Goal: Task Accomplishment & Management: Manage account settings

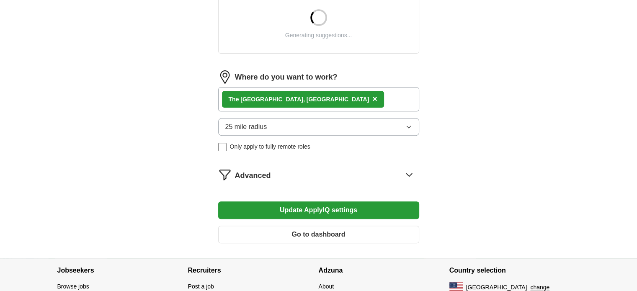
scroll to position [342, 0]
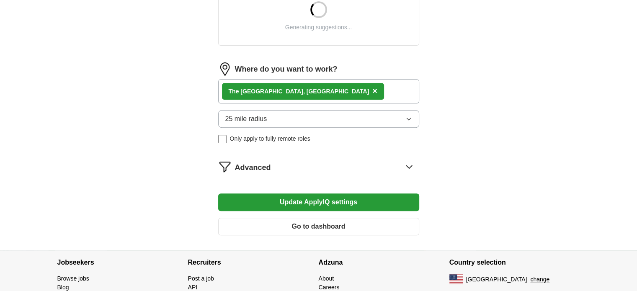
click at [334, 204] on button "Update ApplyIQ settings" at bounding box center [318, 202] width 201 height 18
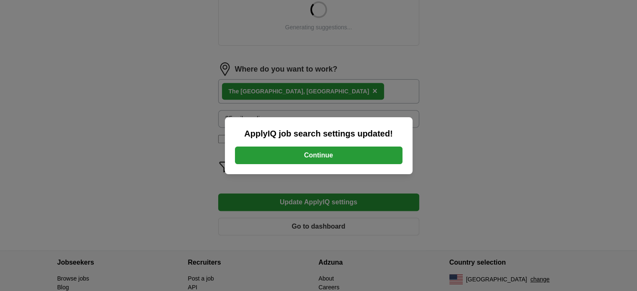
click at [352, 150] on button "Continue" at bounding box center [319, 156] width 168 height 18
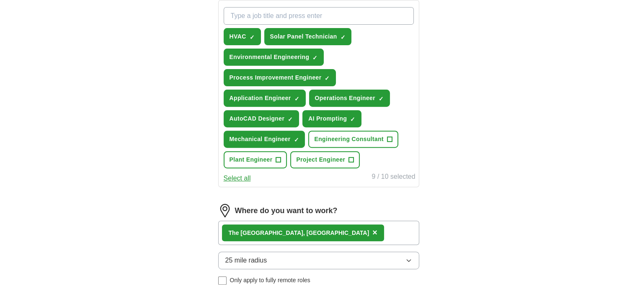
scroll to position [406, 0]
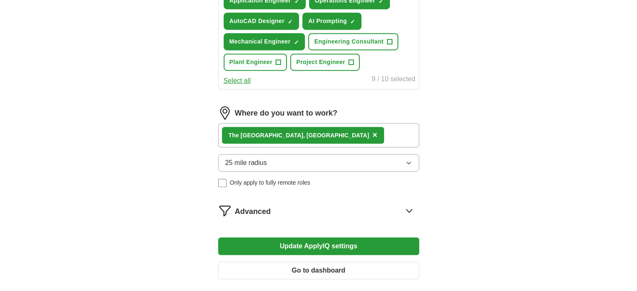
drag, startPoint x: 643, startPoint y: 166, endPoint x: 561, endPoint y: 16, distance: 171.3
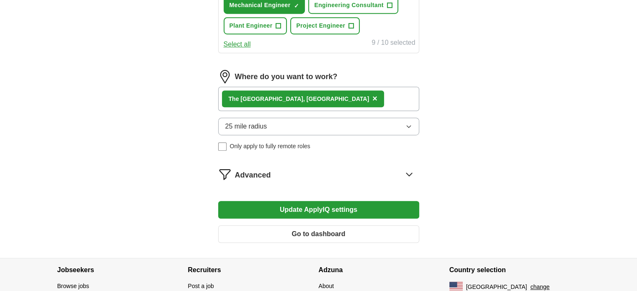
scroll to position [453, 0]
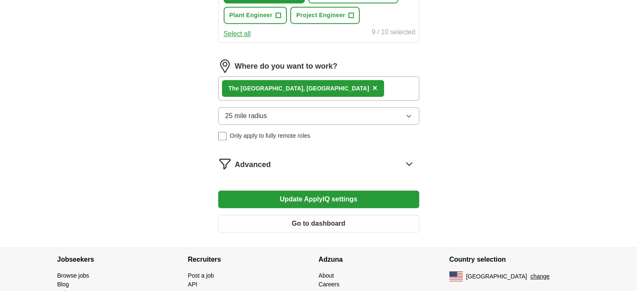
click at [407, 157] on icon at bounding box center [408, 163] width 13 height 13
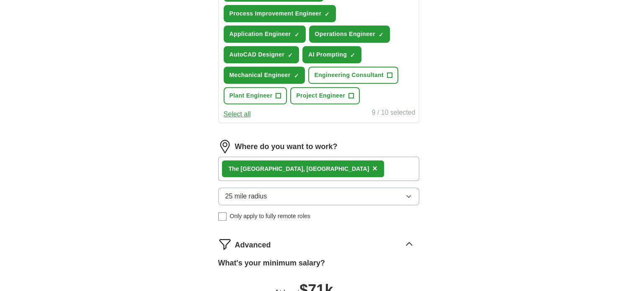
scroll to position [243, 0]
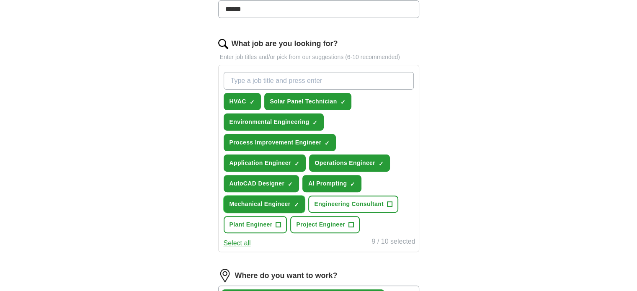
click at [0, 0] on span "×" at bounding box center [0, 0] width 0 height 0
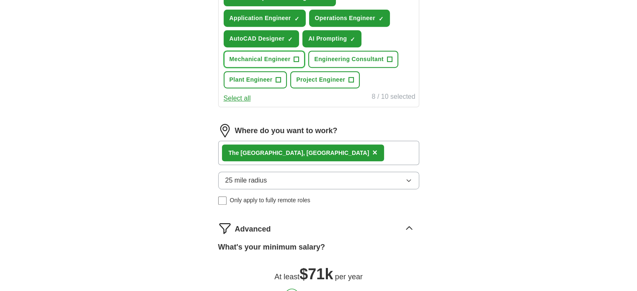
scroll to position [453, 0]
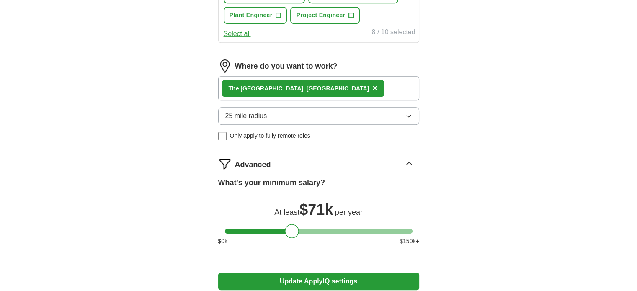
click at [408, 165] on icon at bounding box center [408, 163] width 13 height 13
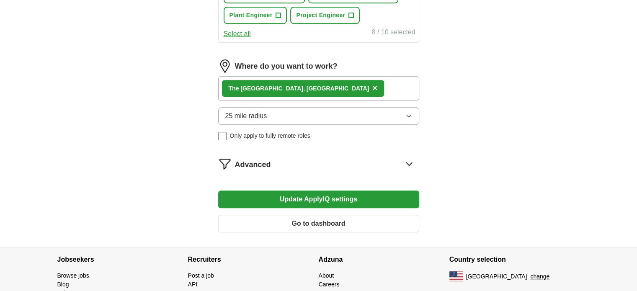
click at [408, 164] on icon at bounding box center [408, 163] width 13 height 13
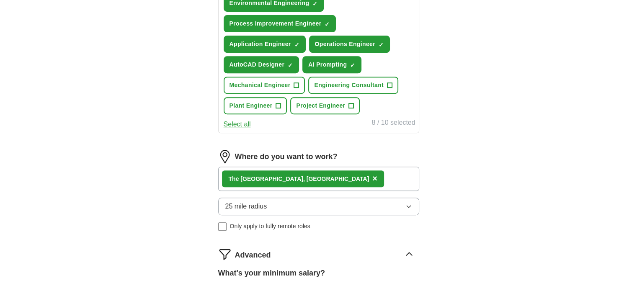
scroll to position [237, 0]
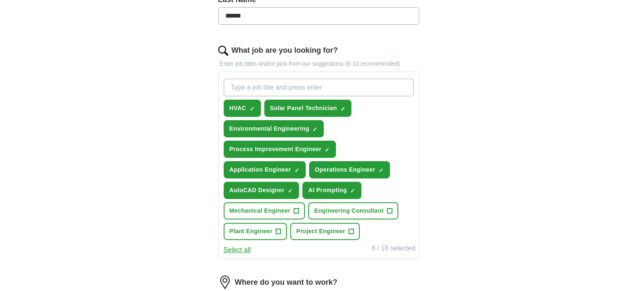
click at [307, 79] on input "What job are you looking for?" at bounding box center [319, 88] width 190 height 18
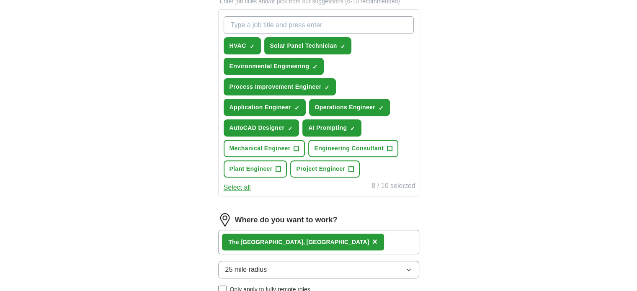
scroll to position [278, 0]
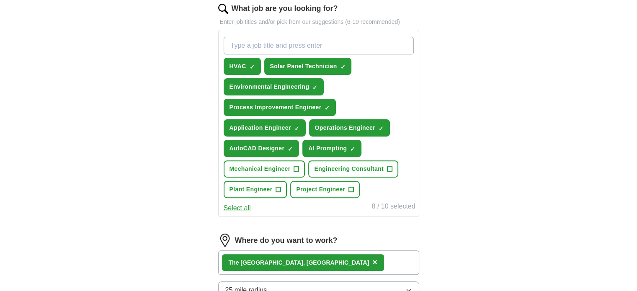
click at [260, 42] on input "What job are you looking for?" at bounding box center [319, 46] width 190 height 18
type input "s"
type input "Information Technology"
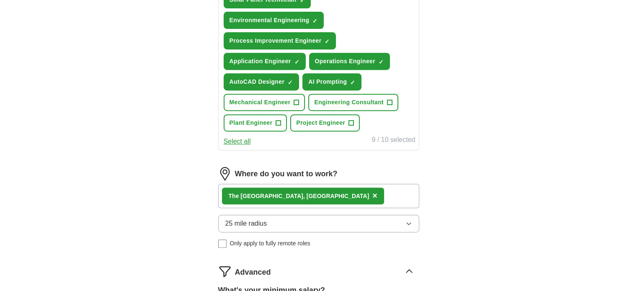
scroll to position [368, 0]
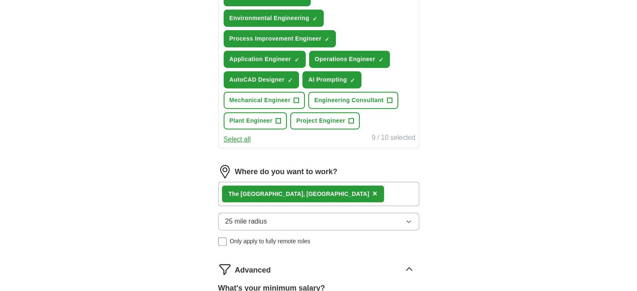
click at [317, 199] on div "The Woodlands, [GEOGRAPHIC_DATA] ×" at bounding box center [318, 194] width 201 height 24
click at [317, 194] on div "The Woodlands, [GEOGRAPHIC_DATA] ×" at bounding box center [318, 194] width 201 height 24
click at [318, 189] on div "The Woodlands, [GEOGRAPHIC_DATA] ×" at bounding box center [318, 194] width 201 height 24
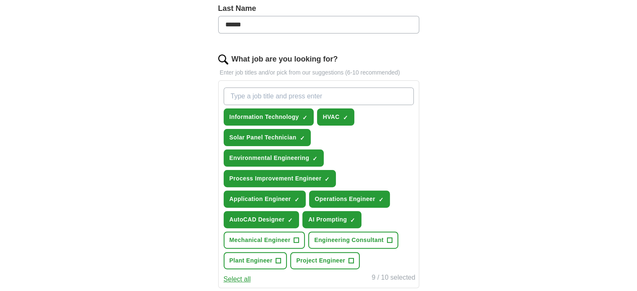
scroll to position [158, 0]
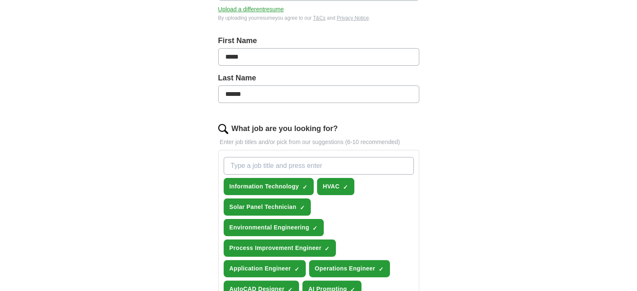
click at [305, 165] on input "What job are you looking for?" at bounding box center [319, 166] width 190 height 18
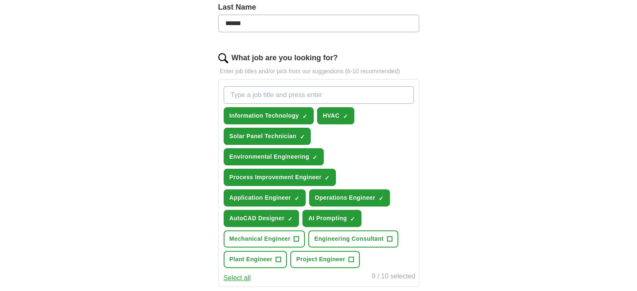
scroll to position [242, 0]
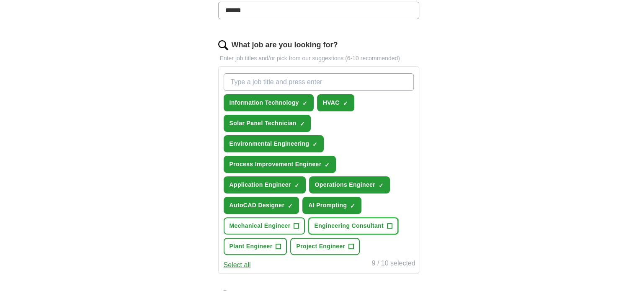
click at [380, 222] on span "Engineering Consultant" at bounding box center [349, 226] width 70 height 9
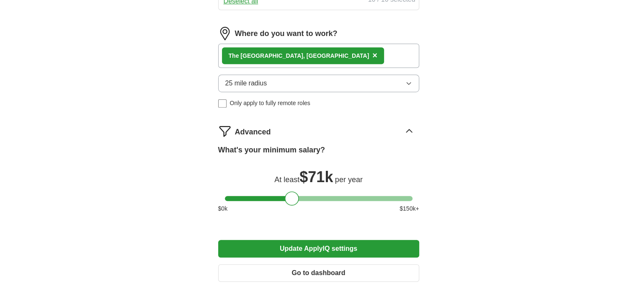
scroll to position [535, 0]
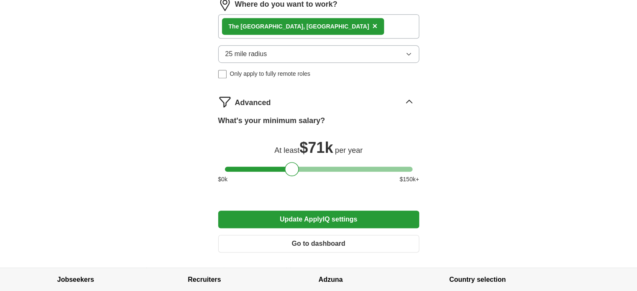
click at [380, 220] on button "Update ApplyIQ settings" at bounding box center [318, 220] width 201 height 18
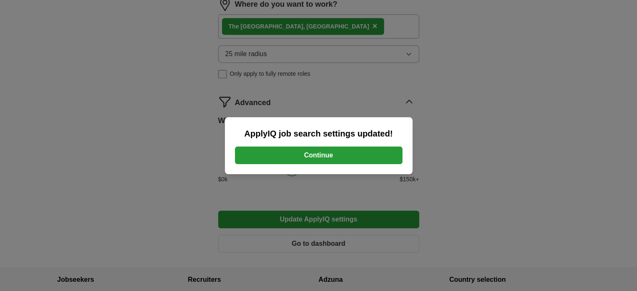
click at [334, 162] on button "Continue" at bounding box center [319, 156] width 168 height 18
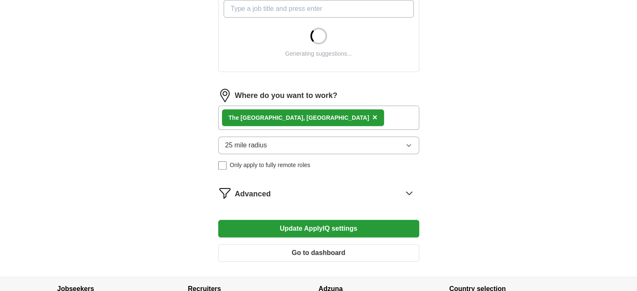
scroll to position [384, 0]
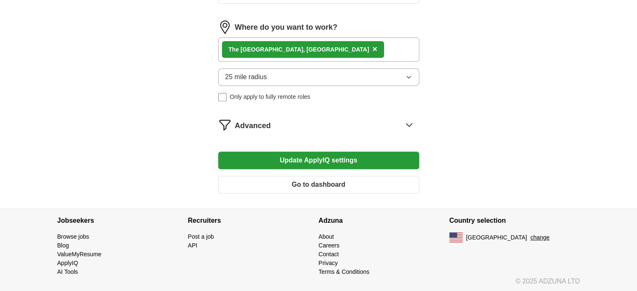
click at [414, 76] on button "25 mile radius" at bounding box center [318, 77] width 201 height 18
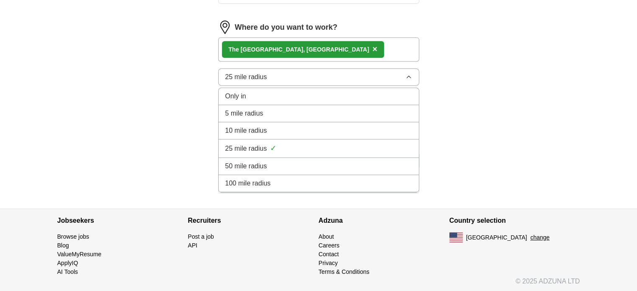
click at [248, 158] on li "50 mile radius" at bounding box center [319, 166] width 200 height 17
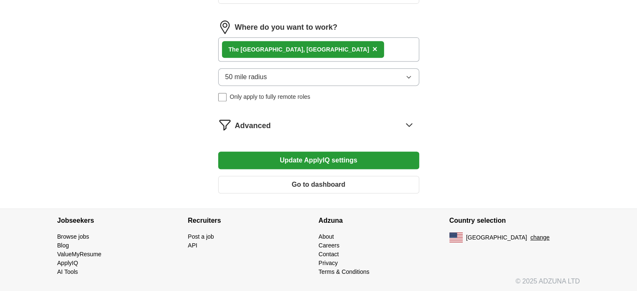
click at [323, 160] on button "Update ApplyIQ settings" at bounding box center [318, 161] width 201 height 18
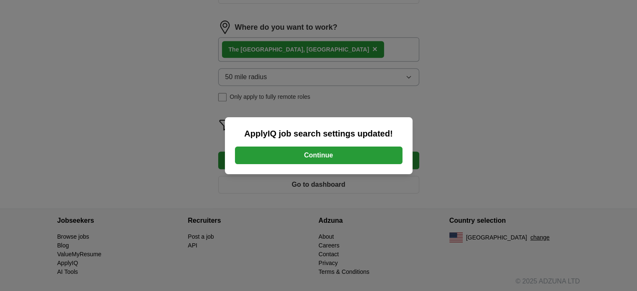
click at [277, 149] on button "Continue" at bounding box center [319, 156] width 168 height 18
